Goal: Information Seeking & Learning: Check status

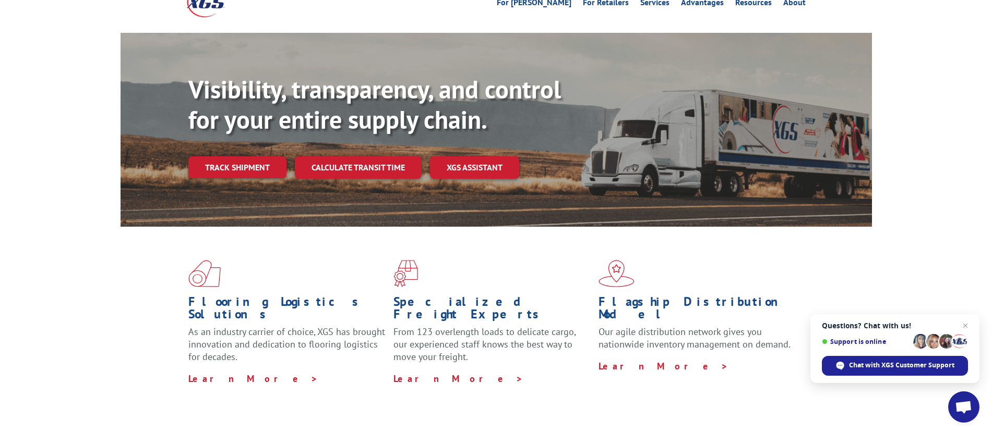
scroll to position [14, 0]
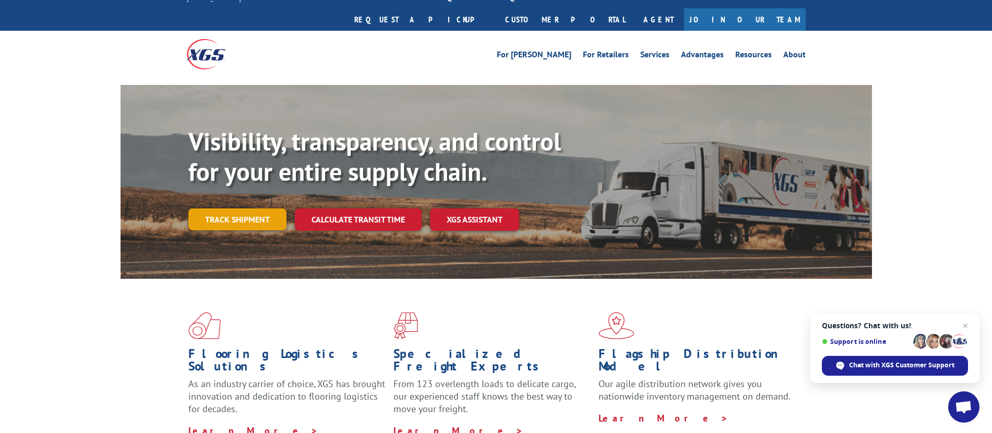
click at [236, 209] on link "Track shipment" at bounding box center [237, 220] width 98 height 22
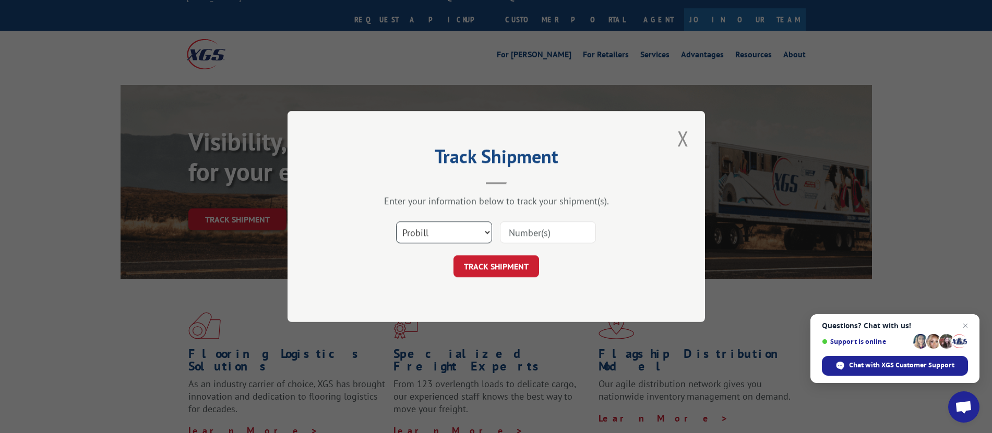
click at [465, 229] on select "Select category... Probill BOL PO" at bounding box center [444, 233] width 96 height 22
select select "bol"
click at [396, 222] on select "Select category... Probill BOL PO" at bounding box center [444, 233] width 96 height 22
click at [524, 235] on input at bounding box center [548, 233] width 96 height 22
paste input "17386219BOL"
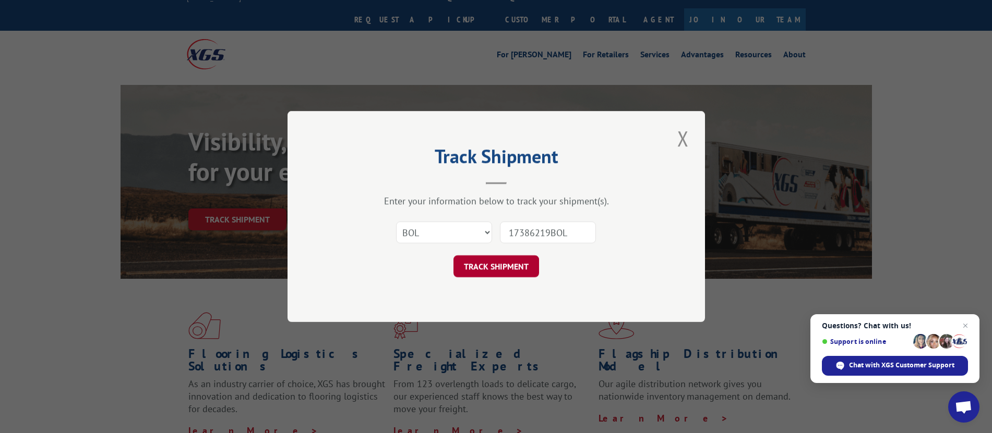
type input "17386219BOL"
click at [501, 273] on button "TRACK SHIPMENT" at bounding box center [496, 267] width 86 height 22
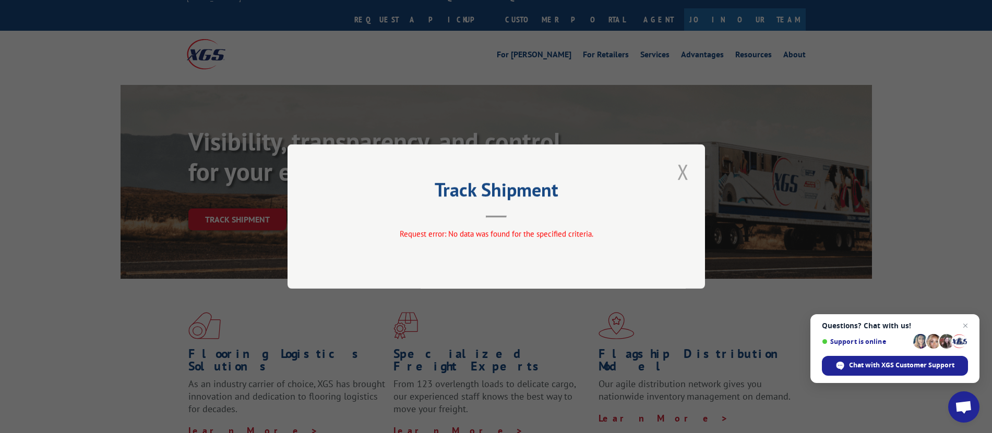
click at [688, 179] on button "Close modal" at bounding box center [683, 172] width 18 height 29
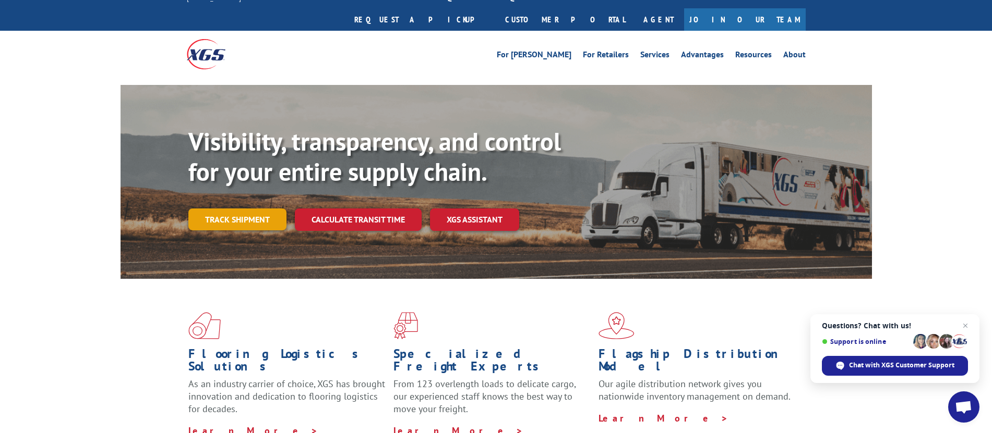
click at [227, 209] on link "Track shipment" at bounding box center [237, 220] width 98 height 22
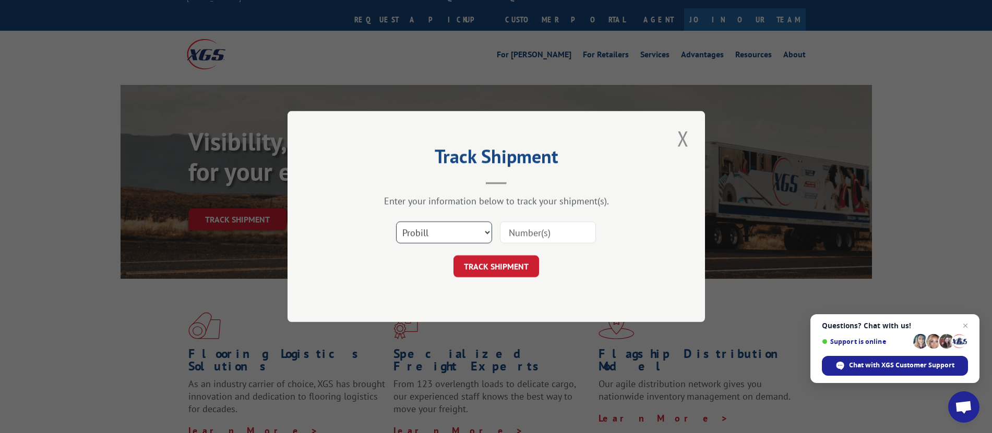
click at [442, 225] on select "Select category... Probill BOL PO" at bounding box center [444, 233] width 96 height 22
select select "bol"
click at [396, 222] on select "Select category... Probill BOL PO" at bounding box center [444, 233] width 96 height 22
click at [527, 231] on input at bounding box center [548, 233] width 96 height 22
paste input "17386219BOL"
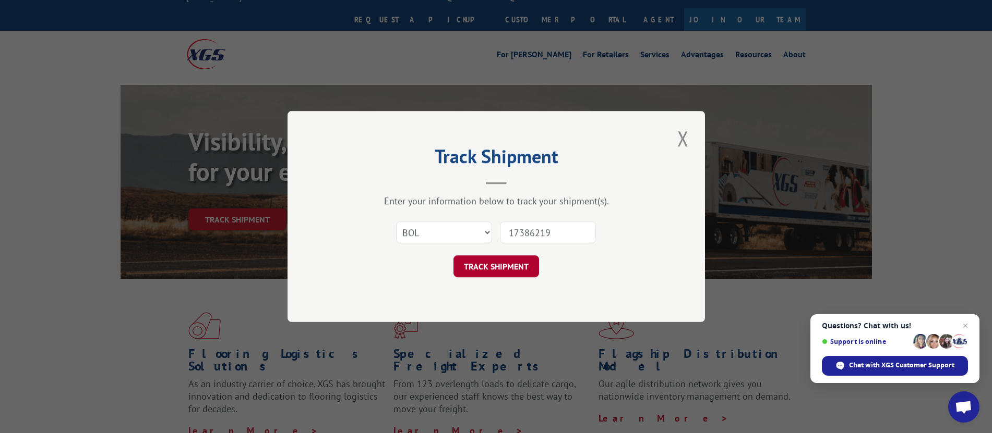
type input "17386219"
click at [468, 264] on button "TRACK SHIPMENT" at bounding box center [496, 267] width 86 height 22
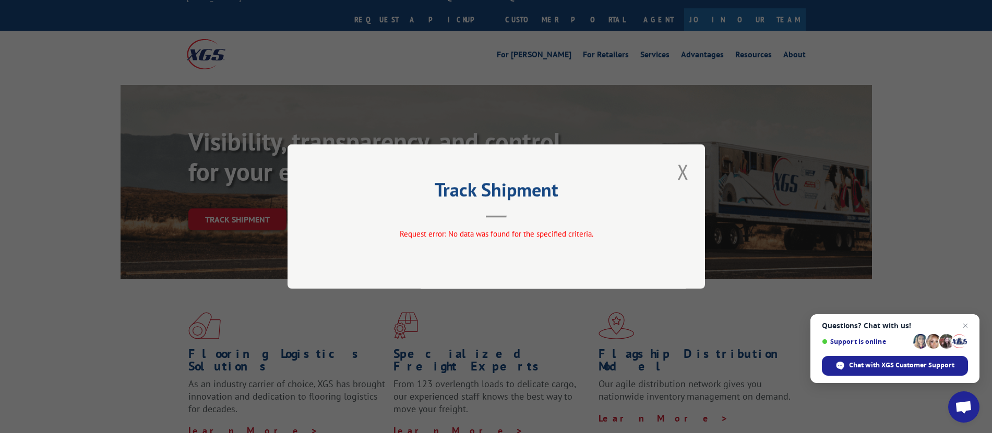
click at [693, 175] on div "Track Shipment Request error: No data was found for the specified criteria." at bounding box center [495, 216] width 417 height 144
click at [690, 175] on button "Close modal" at bounding box center [683, 172] width 18 height 29
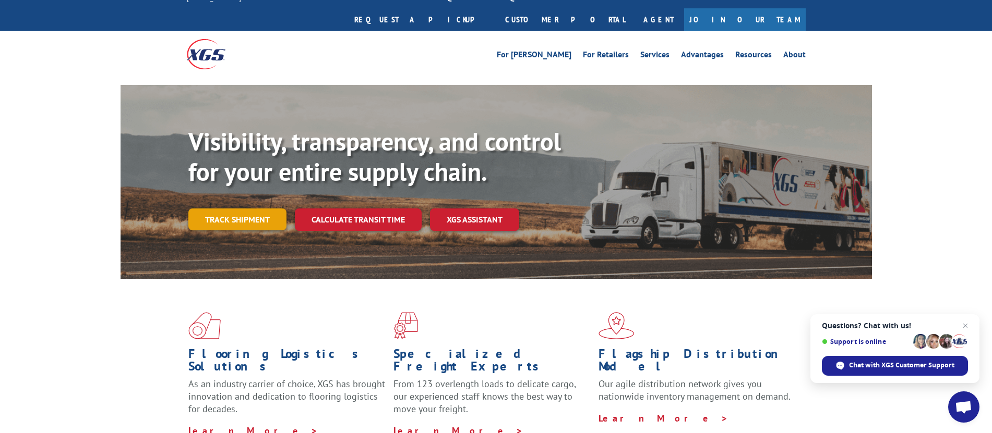
click at [251, 209] on link "Track shipment" at bounding box center [237, 220] width 98 height 22
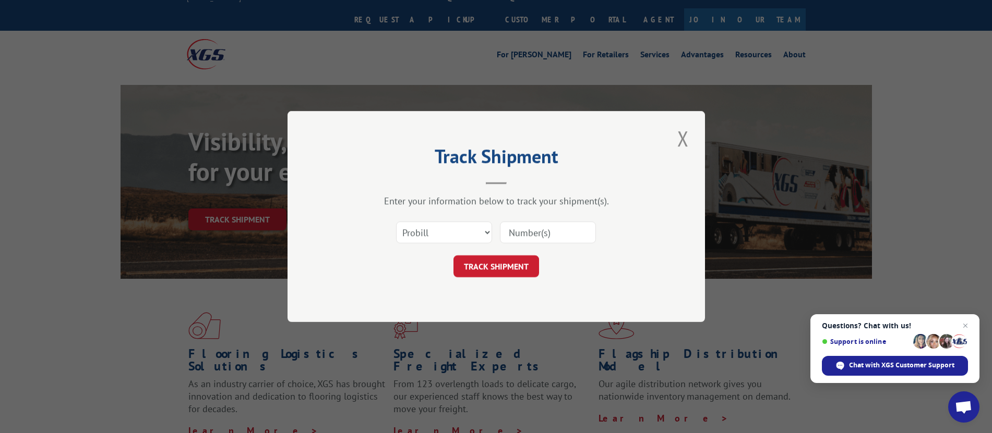
click at [559, 235] on input at bounding box center [548, 233] width 96 height 22
paste input "17386219BOL"
type input "17386219"
click button "TRACK SHIPMENT" at bounding box center [496, 267] width 86 height 22
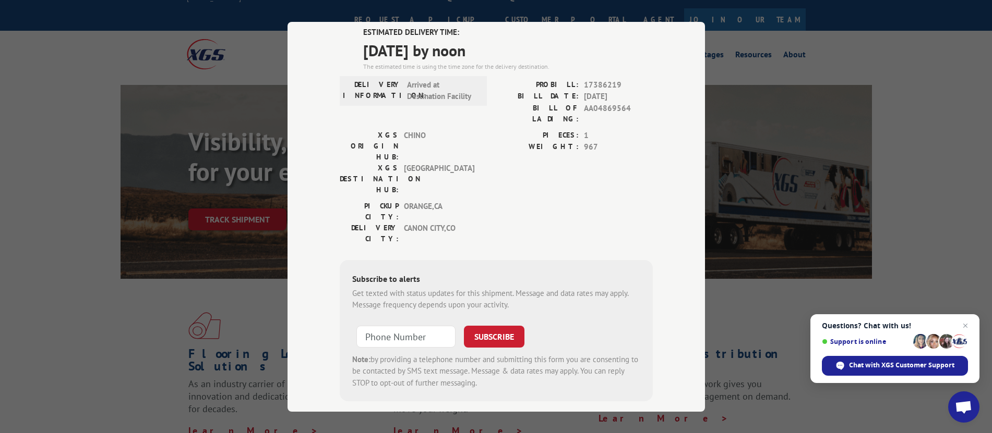
scroll to position [0, 0]
